Goal: Find contact information: Find contact information

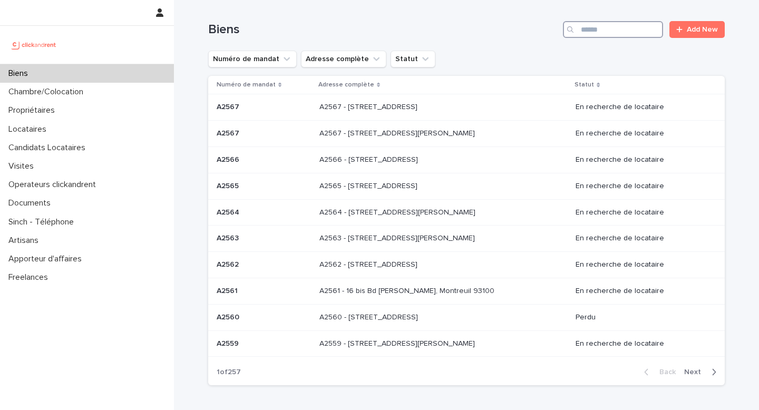
click at [594, 37] on input "Search" at bounding box center [613, 29] width 100 height 17
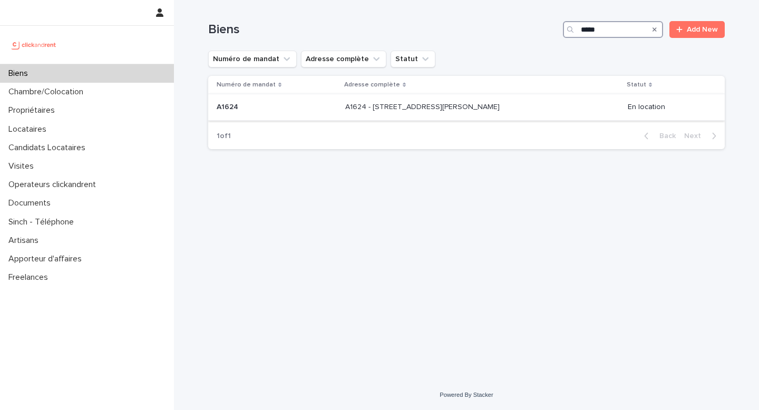
type input "*****"
click at [570, 112] on div "A1624 - [STREET_ADDRESS][GEOGRAPHIC_DATA][PERSON_NAME][STREET_ADDRESS][PERSON_N…" at bounding box center [482, 107] width 274 height 17
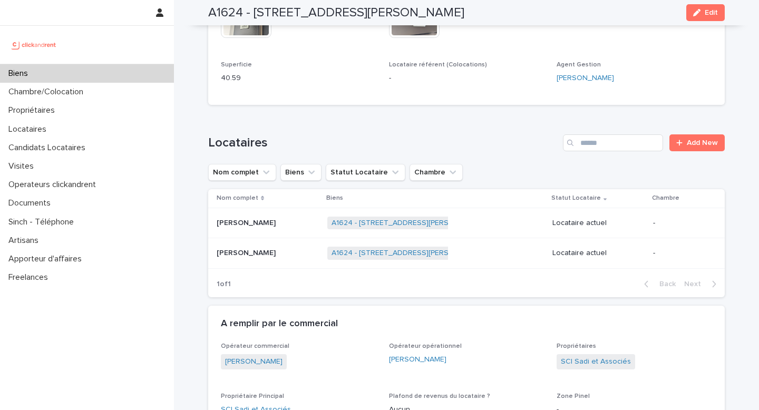
scroll to position [521, 0]
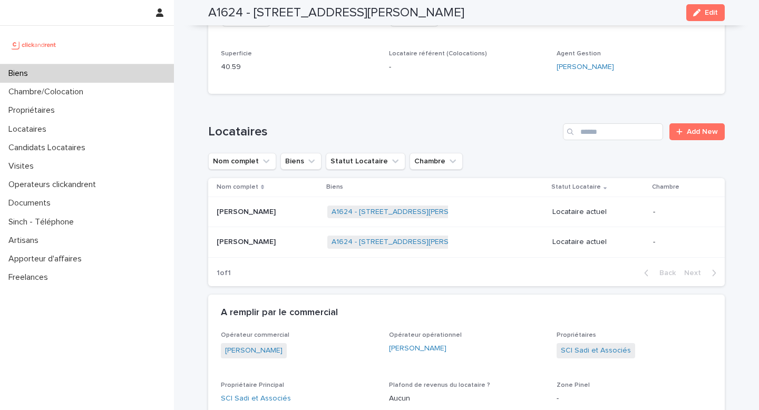
click at [261, 221] on div "[PERSON_NAME] [PERSON_NAME]" at bounding box center [268, 211] width 102 height 17
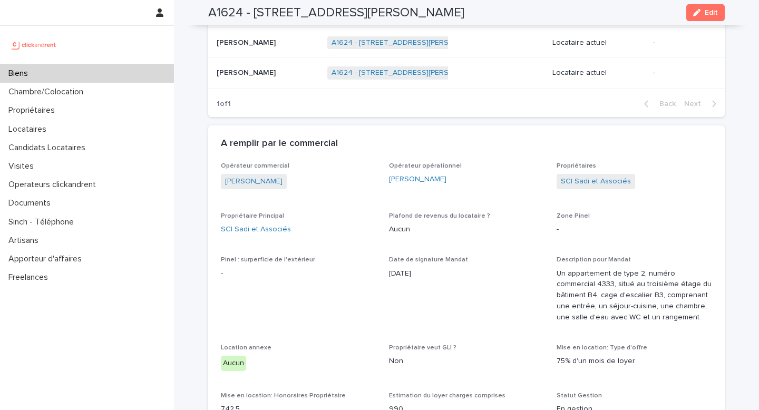
scroll to position [691, 0]
click at [258, 81] on div "[PERSON_NAME] [PERSON_NAME]" at bounding box center [268, 72] width 102 height 17
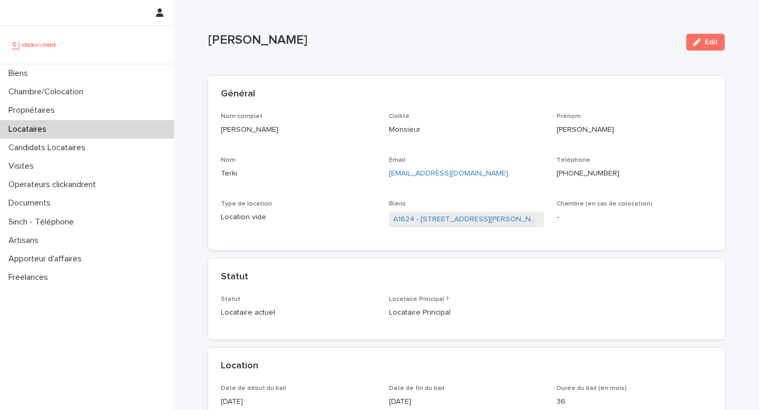
click at [585, 173] on ringoverc2c-number-84e06f14122c "[PHONE_NUMBER]" at bounding box center [588, 173] width 63 height 7
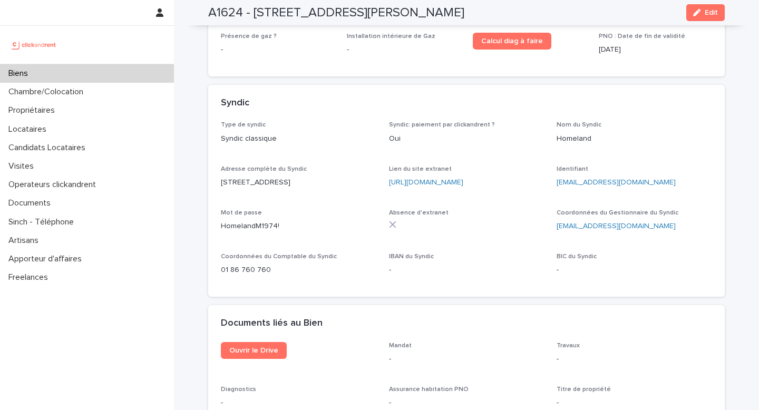
scroll to position [3719, 0]
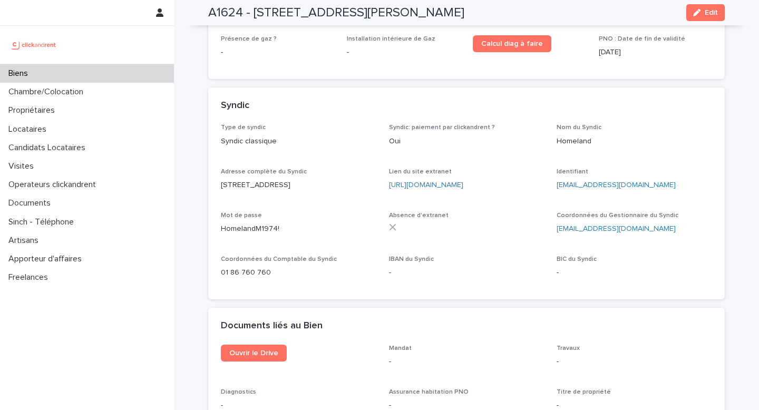
click at [250, 267] on p "01 86 760 760" at bounding box center [298, 272] width 155 height 11
click at [250, 269] on ringoverc2c-number-84e06f14122c "01 86 760 760" at bounding box center [246, 272] width 50 height 7
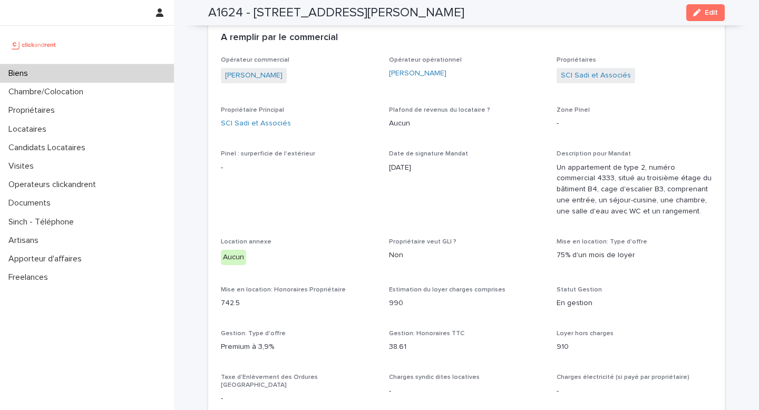
scroll to position [798, 0]
click at [581, 79] on link "SCI Sadi et Associés" at bounding box center [596, 73] width 70 height 11
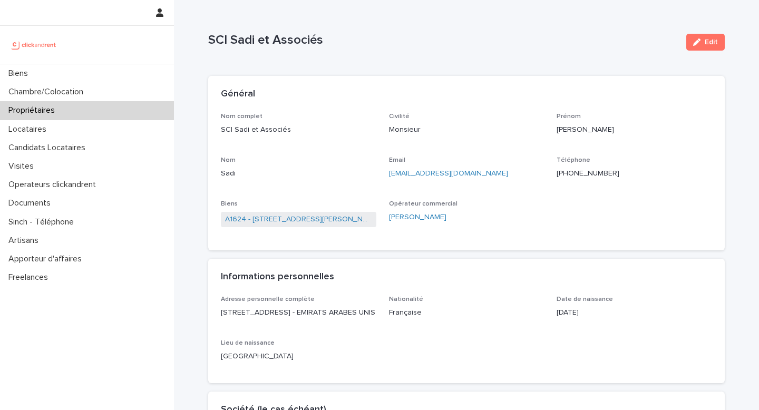
scroll to position [2, 0]
